Goal: Task Accomplishment & Management: Use online tool/utility

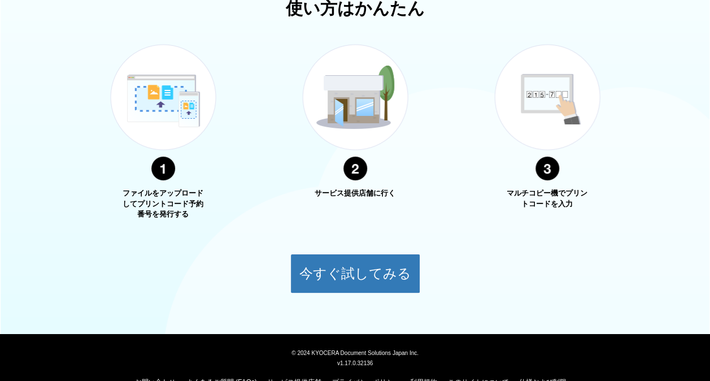
scroll to position [408, 0]
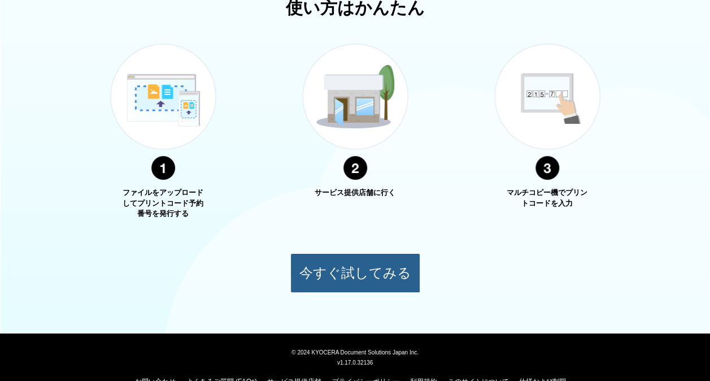
click at [325, 266] on button "今すぐ試してみる" at bounding box center [355, 273] width 130 height 40
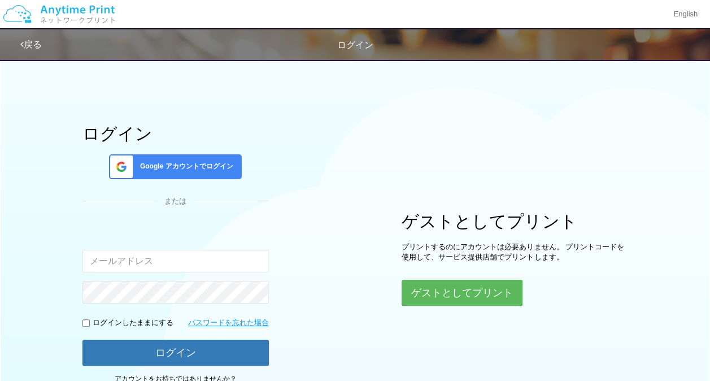
scroll to position [91, 0]
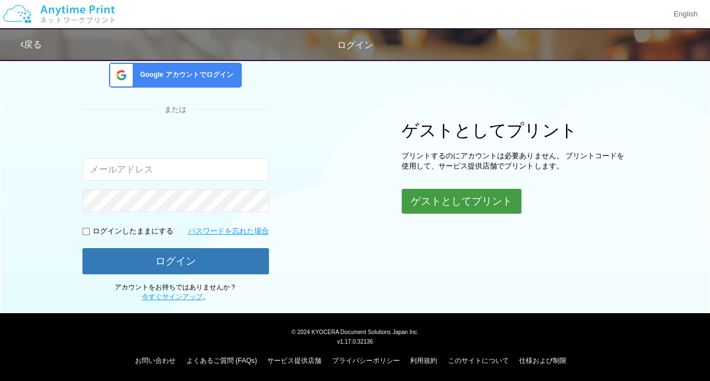
click at [486, 189] on button "ゲストとしてプリント" at bounding box center [461, 201] width 120 height 25
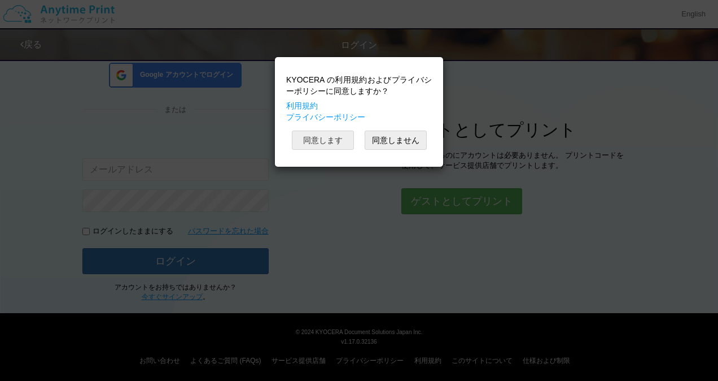
click at [326, 140] on button "同意します" at bounding box center [323, 139] width 62 height 19
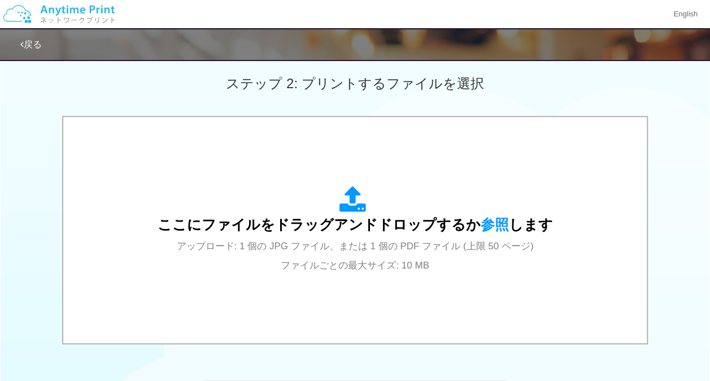
scroll to position [314, 0]
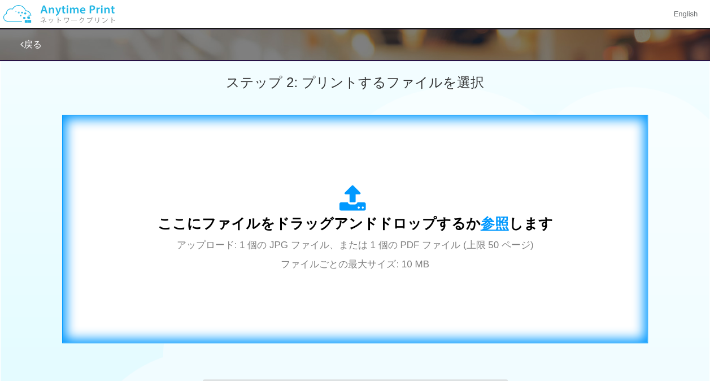
click at [491, 222] on span "参照" at bounding box center [494, 223] width 28 height 16
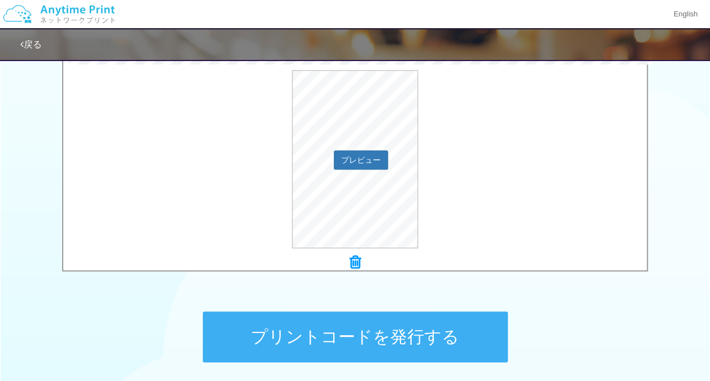
scroll to position [390, 0]
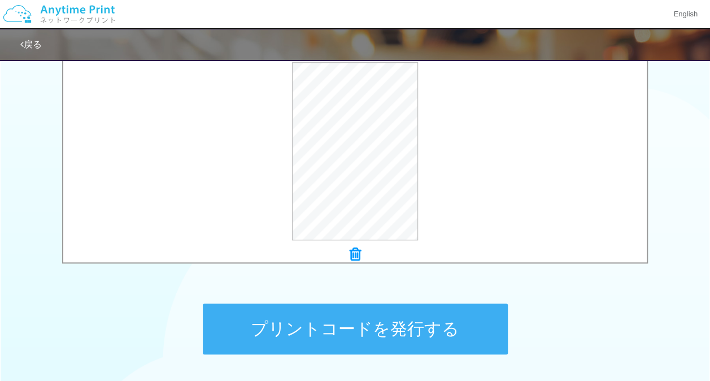
click at [364, 342] on button "プリントコードを発行する" at bounding box center [355, 328] width 305 height 51
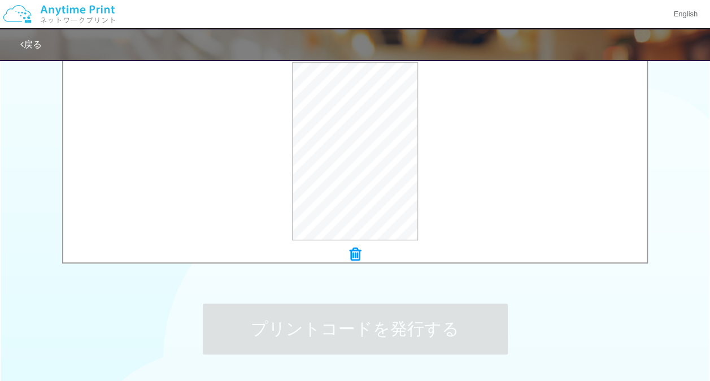
scroll to position [0, 0]
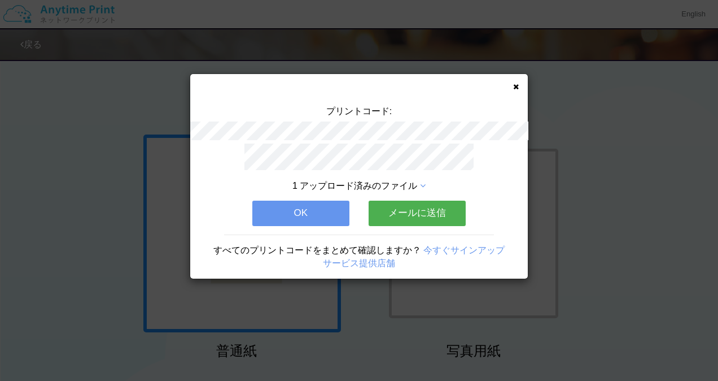
click at [303, 215] on button "OK" at bounding box center [300, 212] width 97 height 25
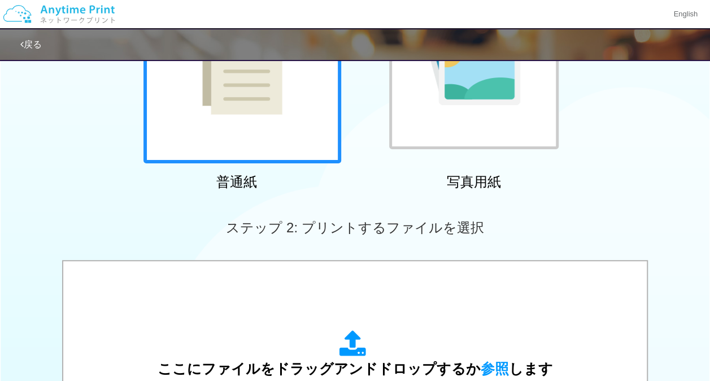
scroll to position [172, 0]
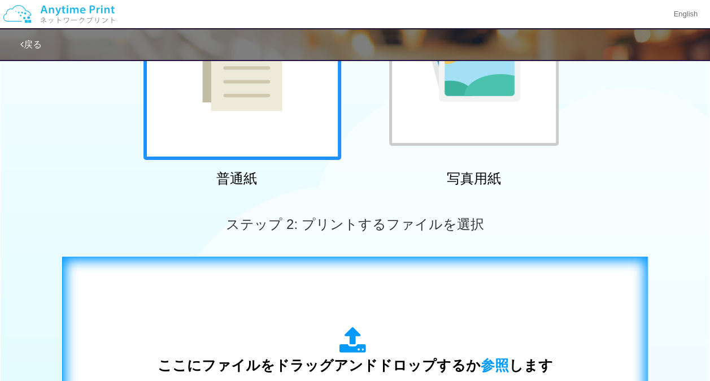
click at [483, 352] on div "ここにファイルをドラッグアンドドロップするか 参照 します アップロード: 1 個の JPG ファイル、または 1 個の PDF ファイル (上限 50 ペー…" at bounding box center [355, 370] width 395 height 88
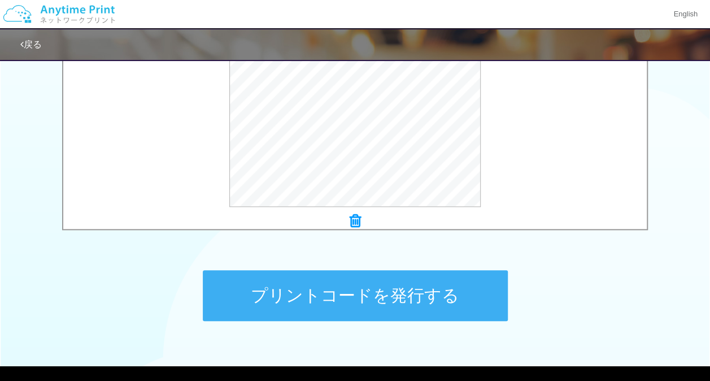
scroll to position [423, 0]
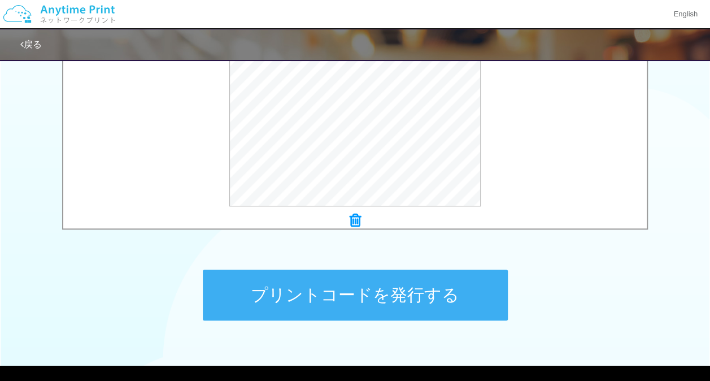
click at [322, 280] on button "プリントコードを発行する" at bounding box center [355, 294] width 305 height 51
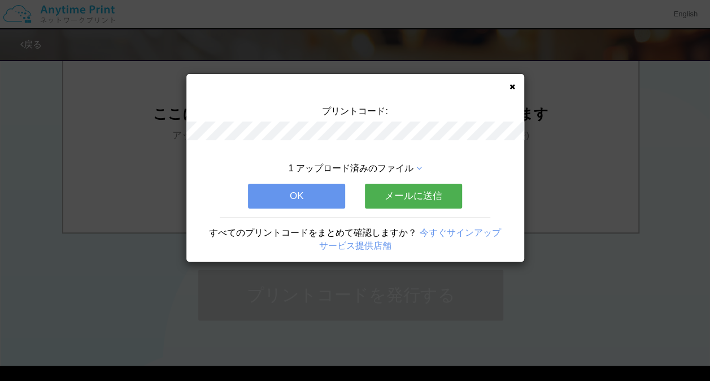
scroll to position [0, 0]
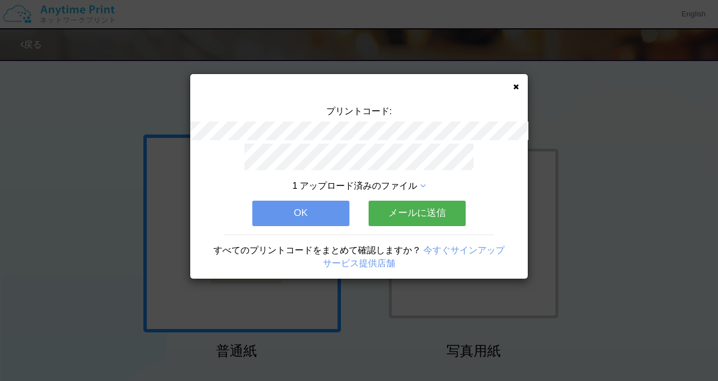
click at [319, 210] on button "OK" at bounding box center [300, 212] width 97 height 25
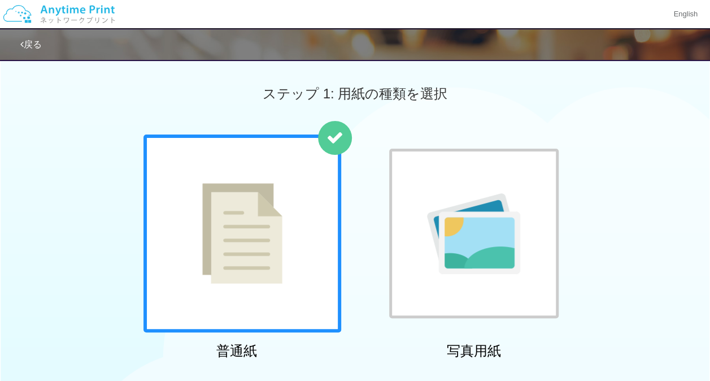
scroll to position [178, 0]
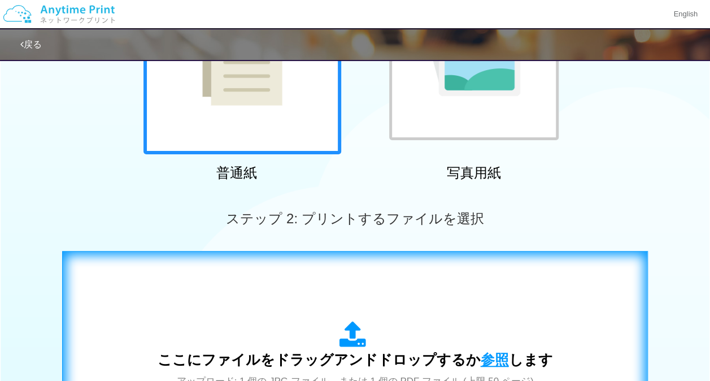
click at [497, 351] on span "参照" at bounding box center [494, 359] width 28 height 16
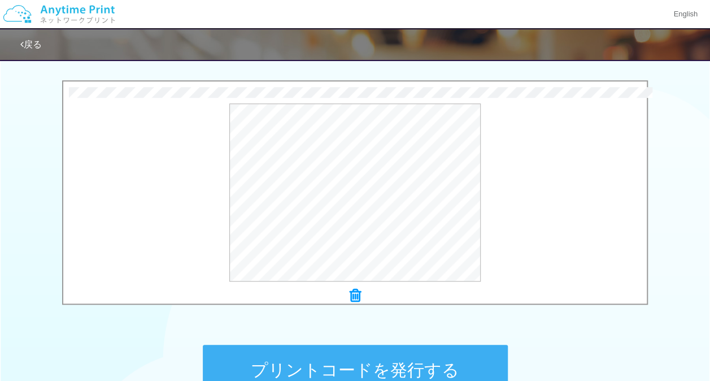
scroll to position [349, 0]
click at [395, 363] on button "プリントコードを発行する" at bounding box center [355, 369] width 305 height 51
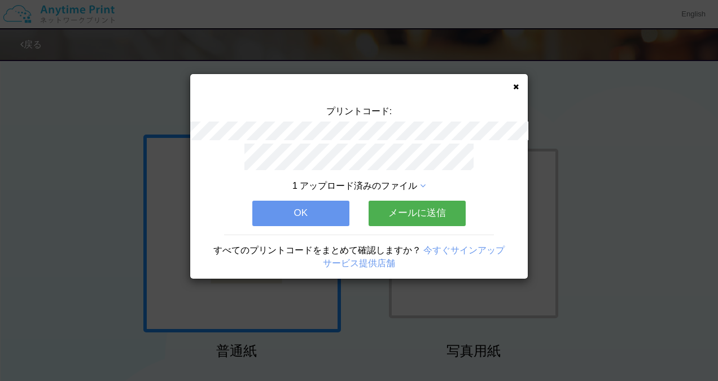
click at [327, 218] on button "OK" at bounding box center [300, 212] width 97 height 25
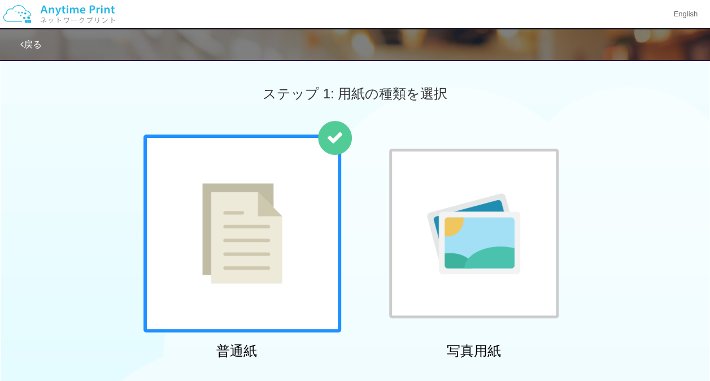
scroll to position [168, 0]
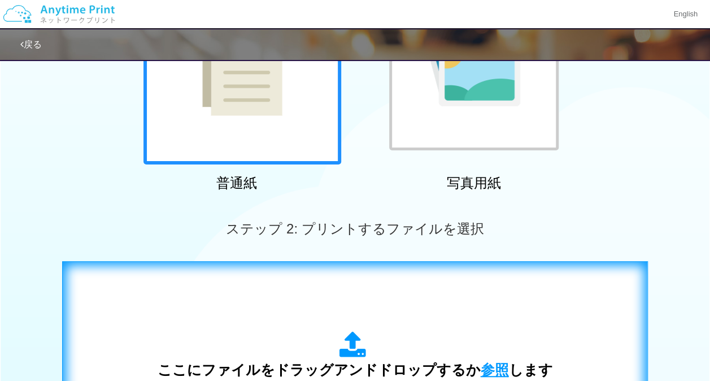
click at [492, 365] on span "参照" at bounding box center [494, 369] width 28 height 16
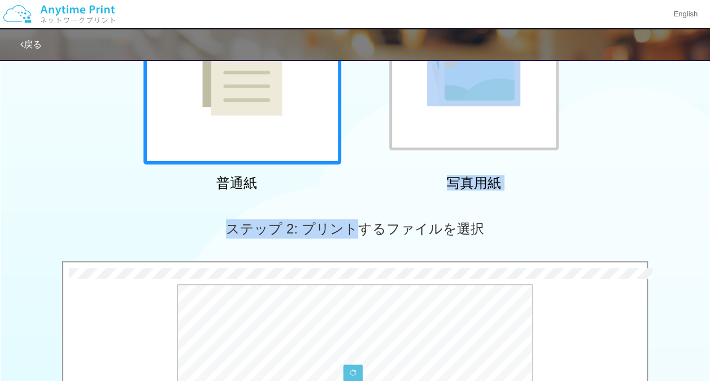
drag, startPoint x: 359, startPoint y: 238, endPoint x: 370, endPoint y: 154, distance: 84.9
click at [370, 154] on div "ステップ 1: 用紙の種類を選択 普通紙 写真用紙 普通紙 写真用紙 previous next slide 1 of 2 comma.current.act…" at bounding box center [355, 247] width 710 height 724
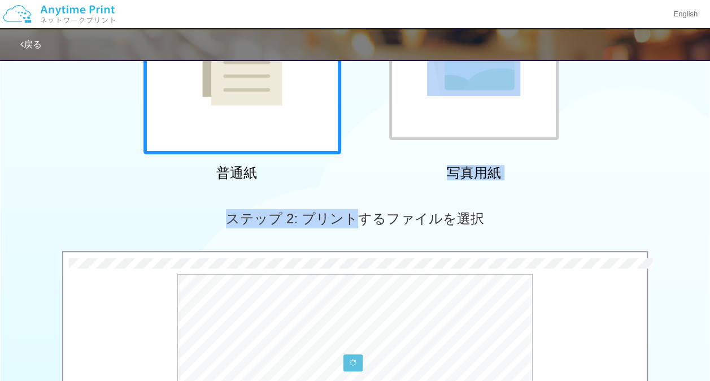
scroll to position [180, 0]
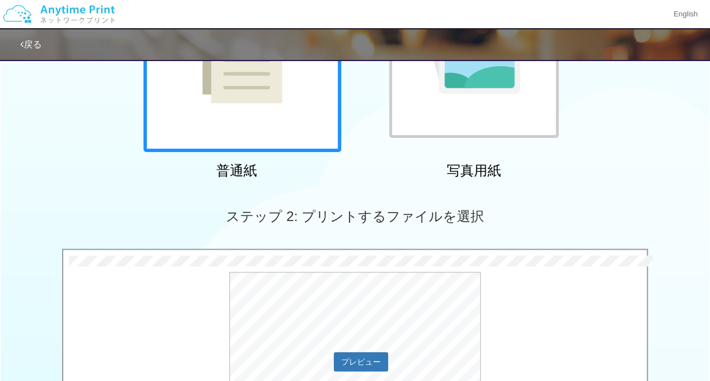
click at [528, 313] on div "プレビュー" at bounding box center [354, 361] width 583 height 178
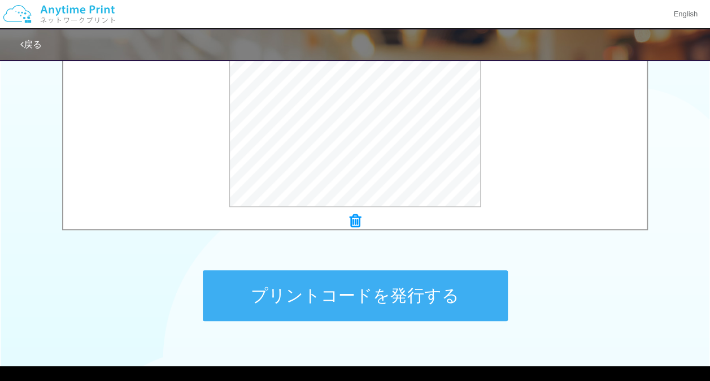
scroll to position [425, 0]
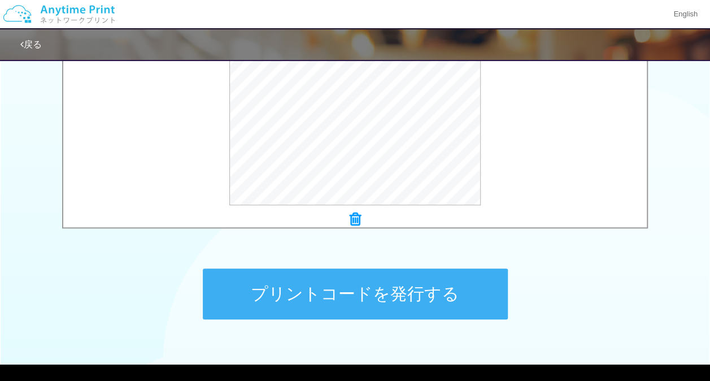
click at [399, 298] on button "プリントコードを発行する" at bounding box center [355, 293] width 305 height 51
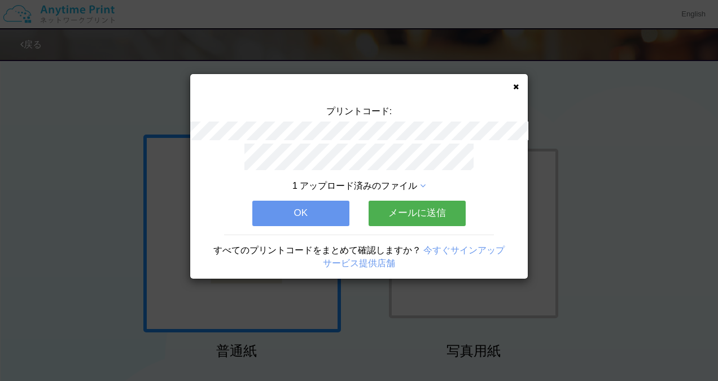
click at [326, 204] on button "OK" at bounding box center [300, 212] width 97 height 25
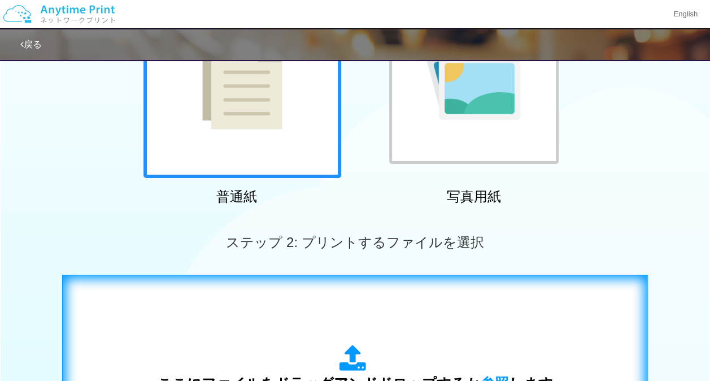
scroll to position [155, 0]
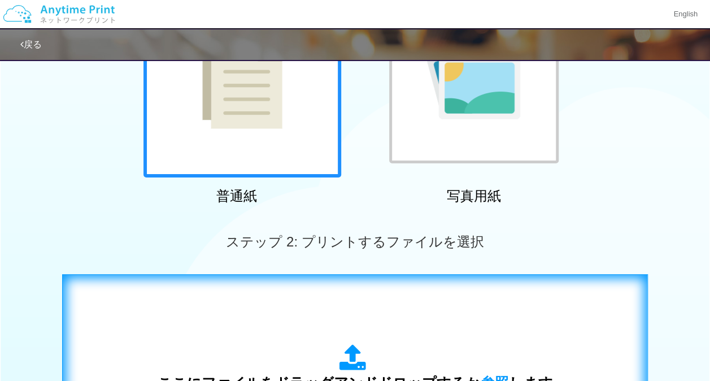
click at [491, 376] on span "参照" at bounding box center [494, 382] width 28 height 16
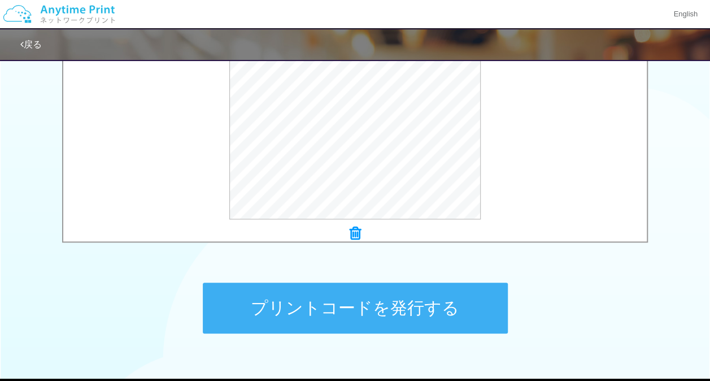
scroll to position [426, 0]
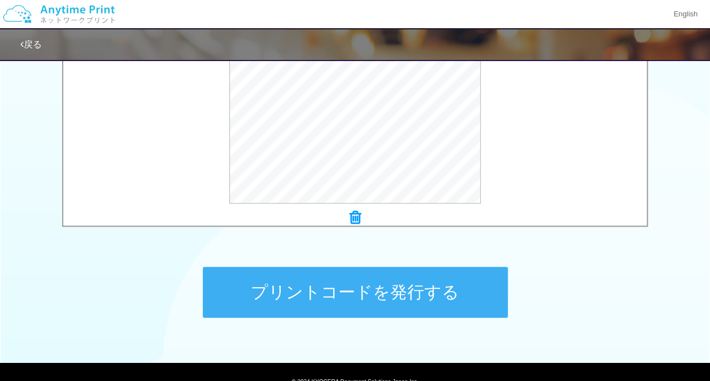
click at [393, 288] on button "プリントコードを発行する" at bounding box center [355, 291] width 305 height 51
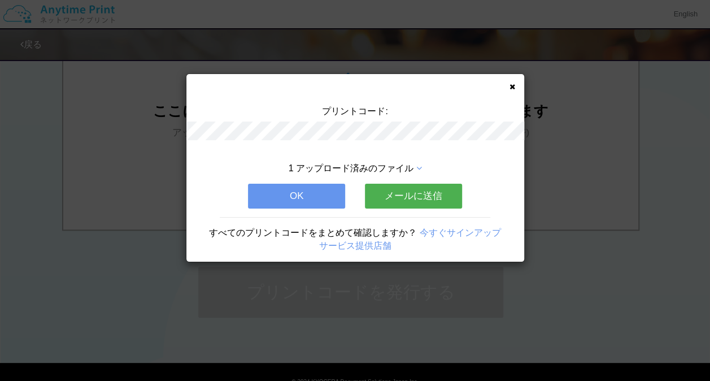
scroll to position [0, 0]
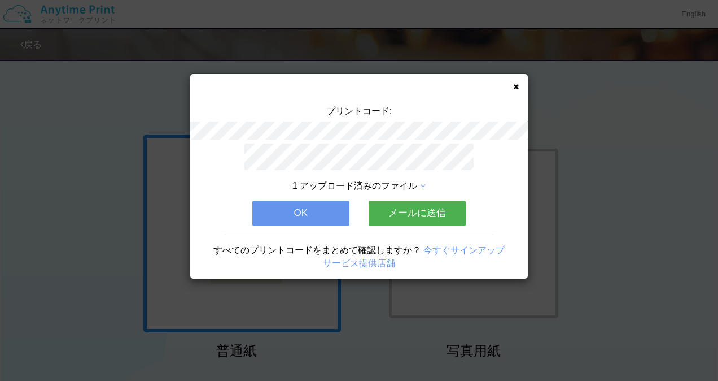
click at [322, 207] on button "OK" at bounding box center [300, 212] width 97 height 25
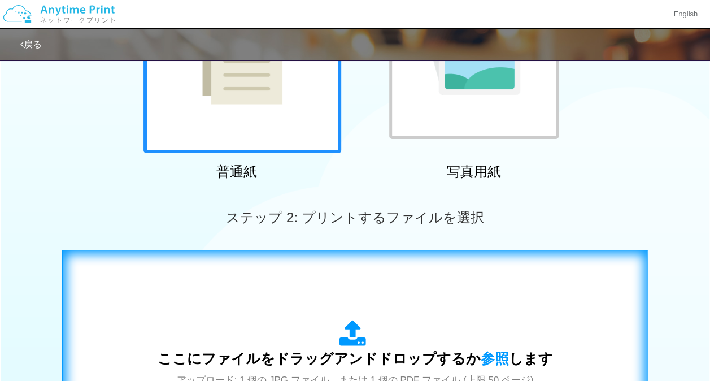
scroll to position [180, 0]
click at [485, 357] on span "参照" at bounding box center [494, 357] width 28 height 16
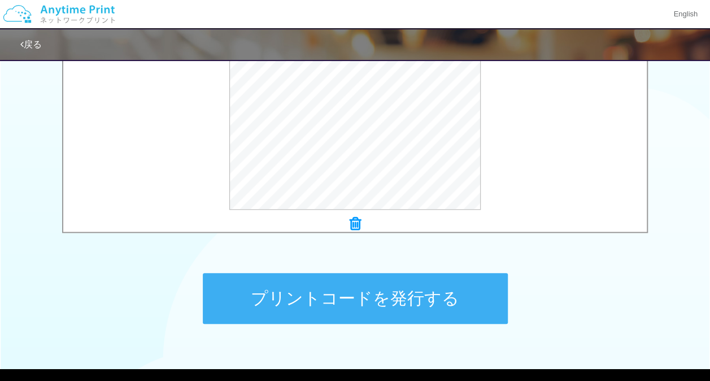
scroll to position [421, 0]
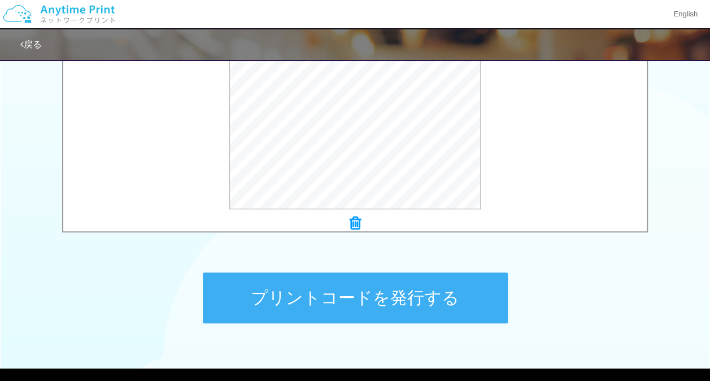
click at [408, 290] on button "プリントコードを発行する" at bounding box center [355, 297] width 305 height 51
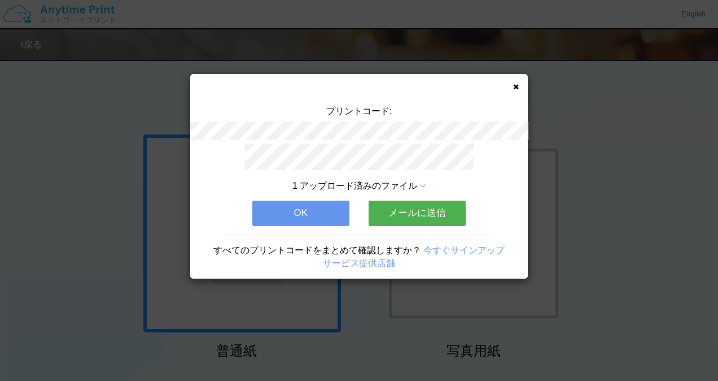
click at [325, 200] on button "OK" at bounding box center [300, 212] width 97 height 25
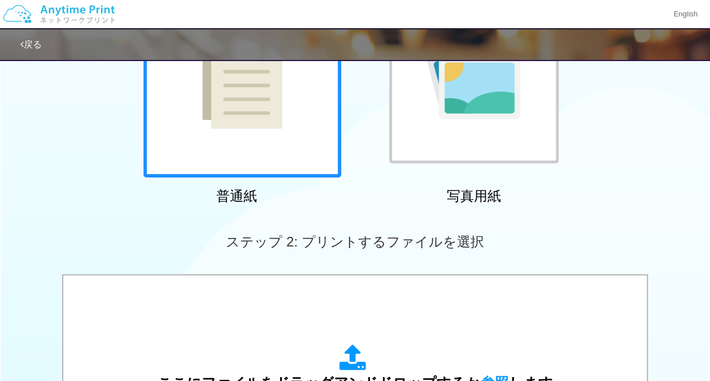
scroll to position [173, 0]
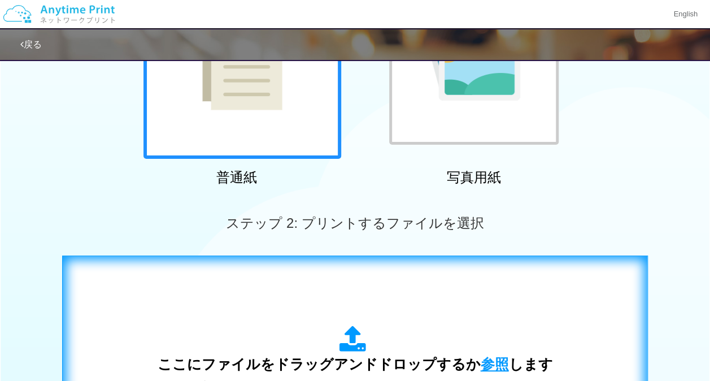
click at [485, 359] on span "参照" at bounding box center [494, 364] width 28 height 16
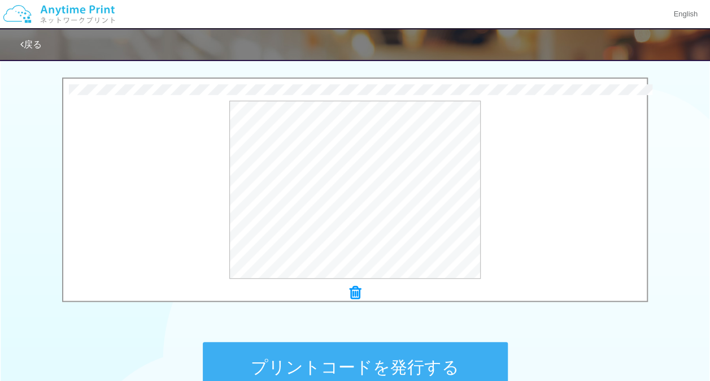
scroll to position [352, 0]
click at [391, 353] on button "プリントコードを発行する" at bounding box center [355, 365] width 305 height 51
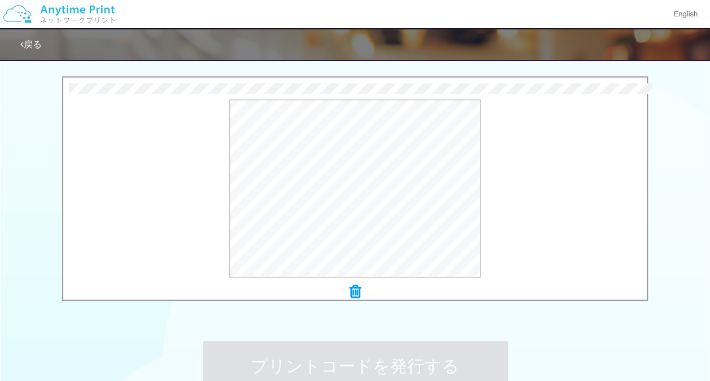
scroll to position [0, 0]
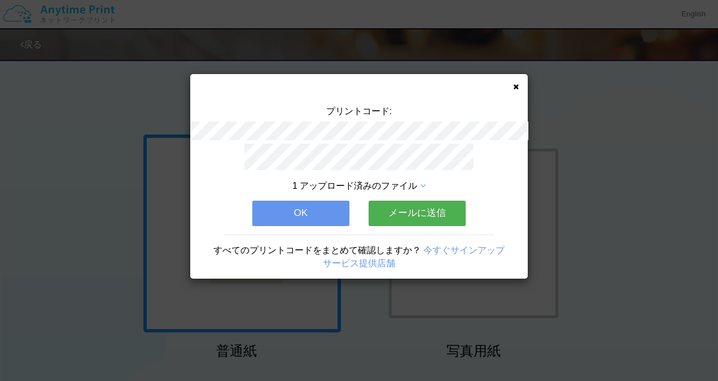
click at [300, 216] on button "OK" at bounding box center [300, 212] width 97 height 25
